Goal: Task Accomplishment & Management: Use online tool/utility

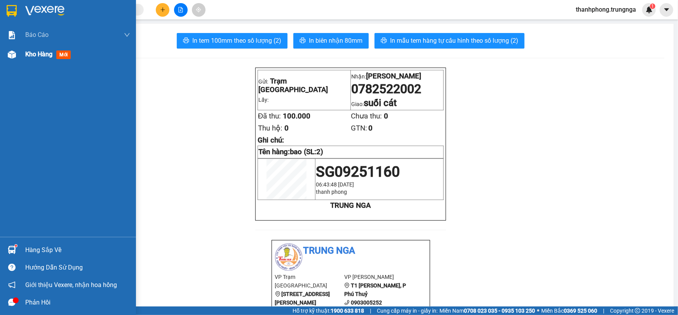
click at [35, 55] on span "Kho hàng" at bounding box center [38, 54] width 27 height 7
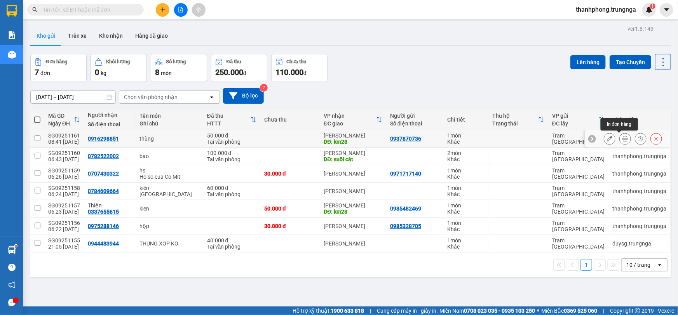
click at [620, 137] on button at bounding box center [625, 139] width 11 height 14
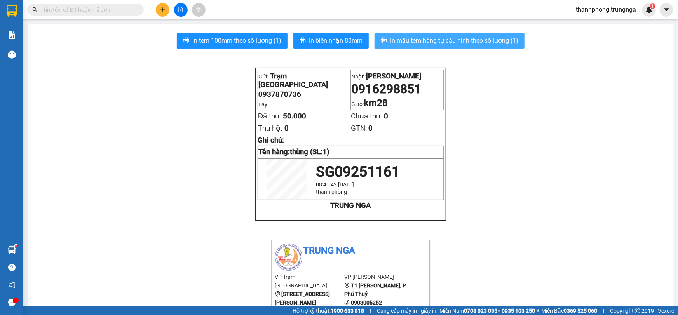
click at [406, 44] on span "In mẫu tem hàng tự cấu hình theo số lượng (1)" at bounding box center [454, 41] width 128 height 10
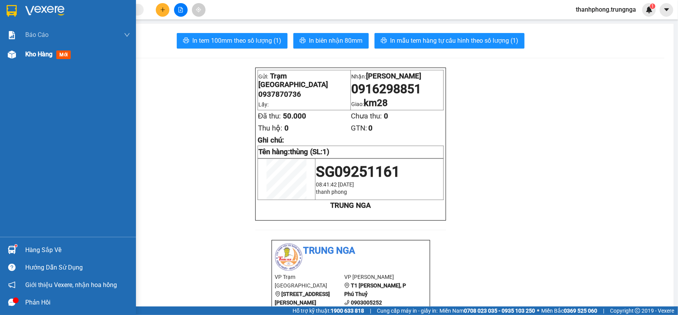
click at [21, 54] on div "Kho hàng mới" at bounding box center [68, 54] width 136 height 19
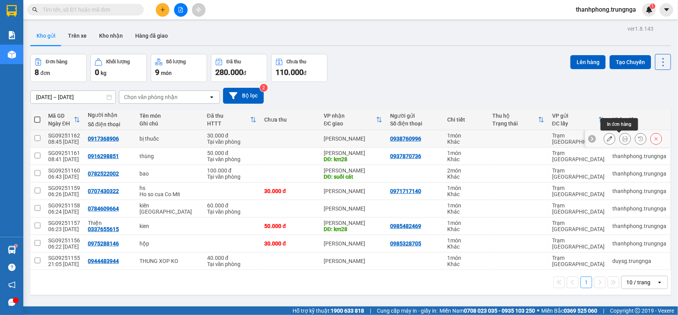
click at [622, 139] on icon at bounding box center [624, 138] width 5 height 5
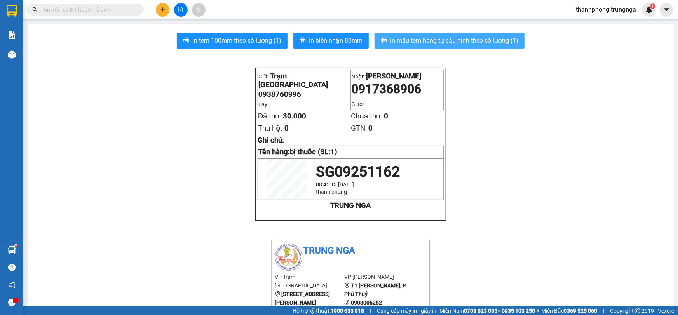
click at [448, 41] on span "In mẫu tem hàng tự cấu hình theo số lượng (1)" at bounding box center [454, 41] width 128 height 10
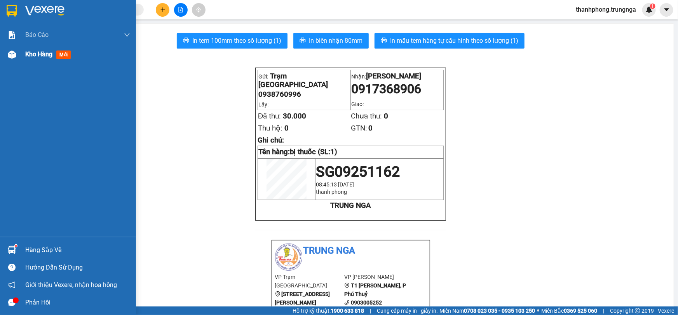
click at [39, 52] on span "Kho hàng" at bounding box center [38, 54] width 27 height 7
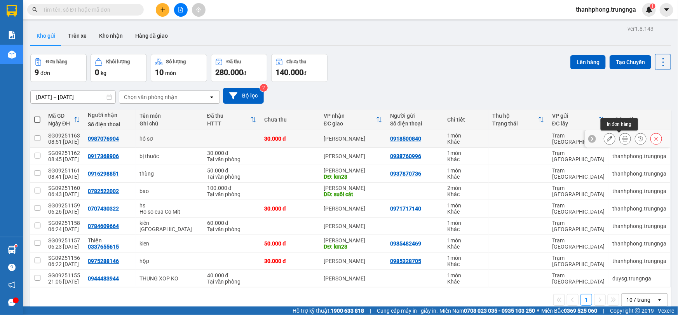
click at [620, 136] on button at bounding box center [625, 139] width 11 height 14
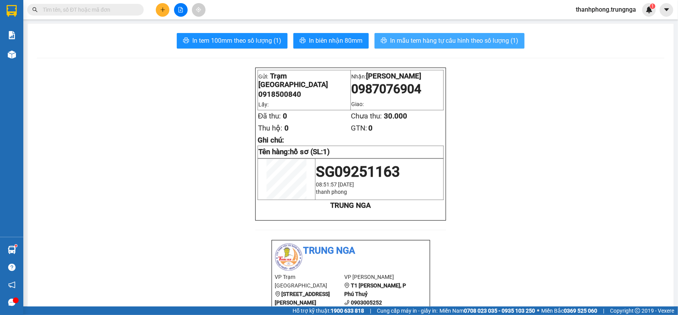
click at [419, 38] on span "In mẫu tem hàng tự cấu hình theo số lượng (1)" at bounding box center [454, 41] width 128 height 10
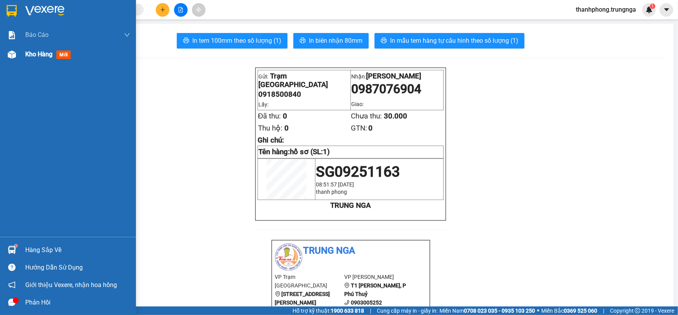
click at [31, 52] on span "Kho hàng" at bounding box center [38, 54] width 27 height 7
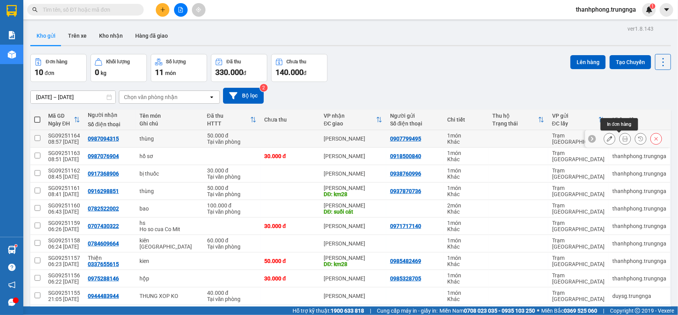
click at [622, 139] on icon at bounding box center [624, 138] width 5 height 5
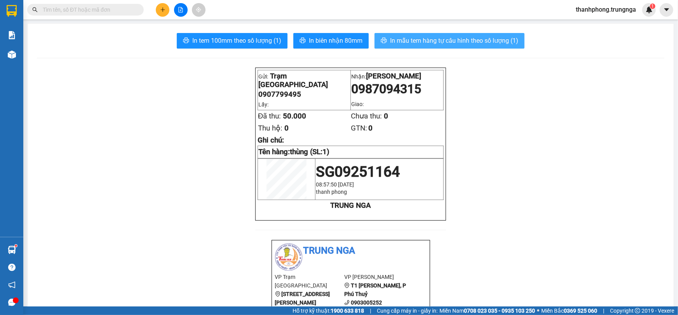
click at [395, 40] on span "In mẫu tem hàng tự cấu hình theo số lượng (1)" at bounding box center [454, 41] width 128 height 10
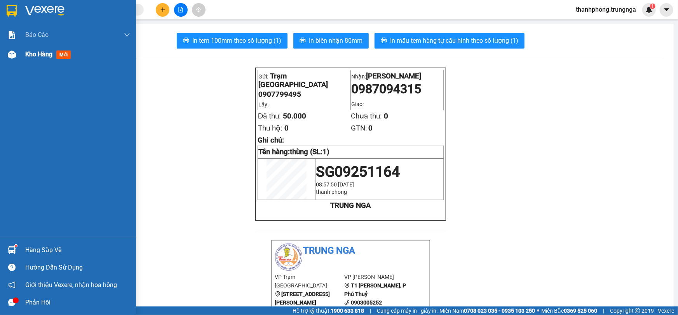
click at [45, 54] on span "Kho hàng" at bounding box center [38, 54] width 27 height 7
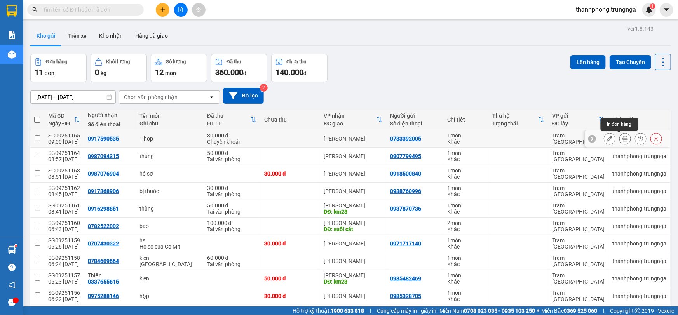
click at [622, 136] on icon at bounding box center [624, 138] width 5 height 5
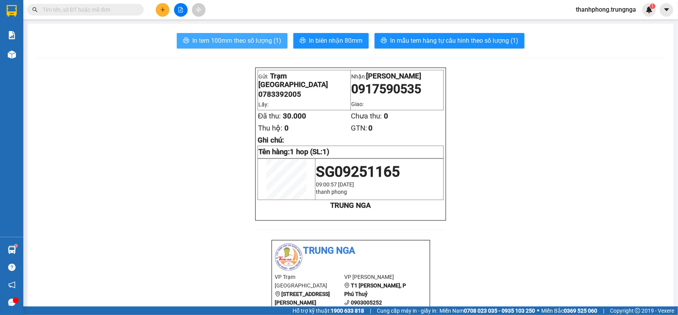
click at [257, 37] on span "In tem 100mm theo số lượng (1)" at bounding box center [236, 41] width 89 height 10
